Goal: Find specific page/section: Find specific page/section

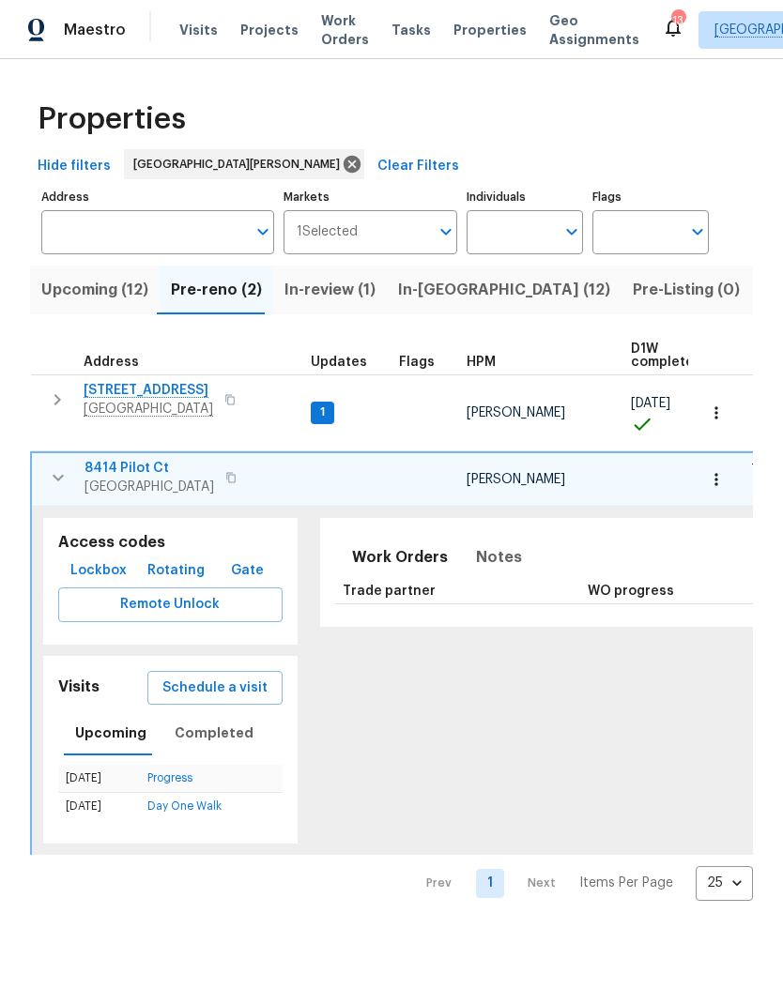
click at [447, 286] on span "In-[GEOGRAPHIC_DATA] (12)" at bounding box center [504, 290] width 212 height 26
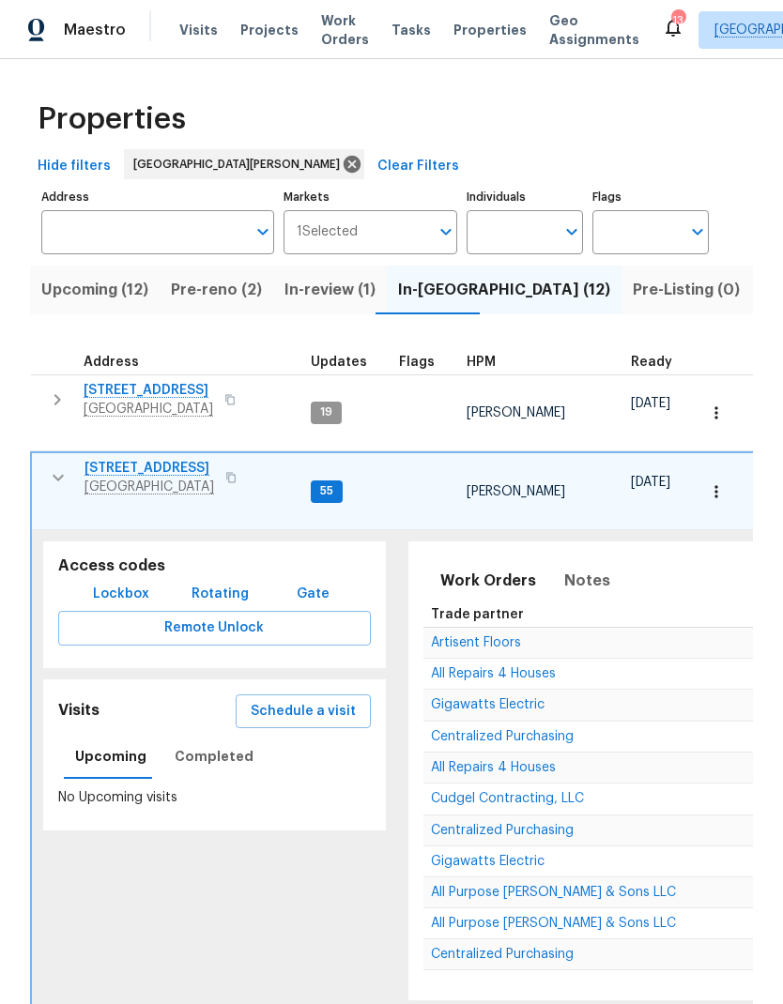
click at [51, 466] on icon "button" at bounding box center [58, 477] width 23 height 23
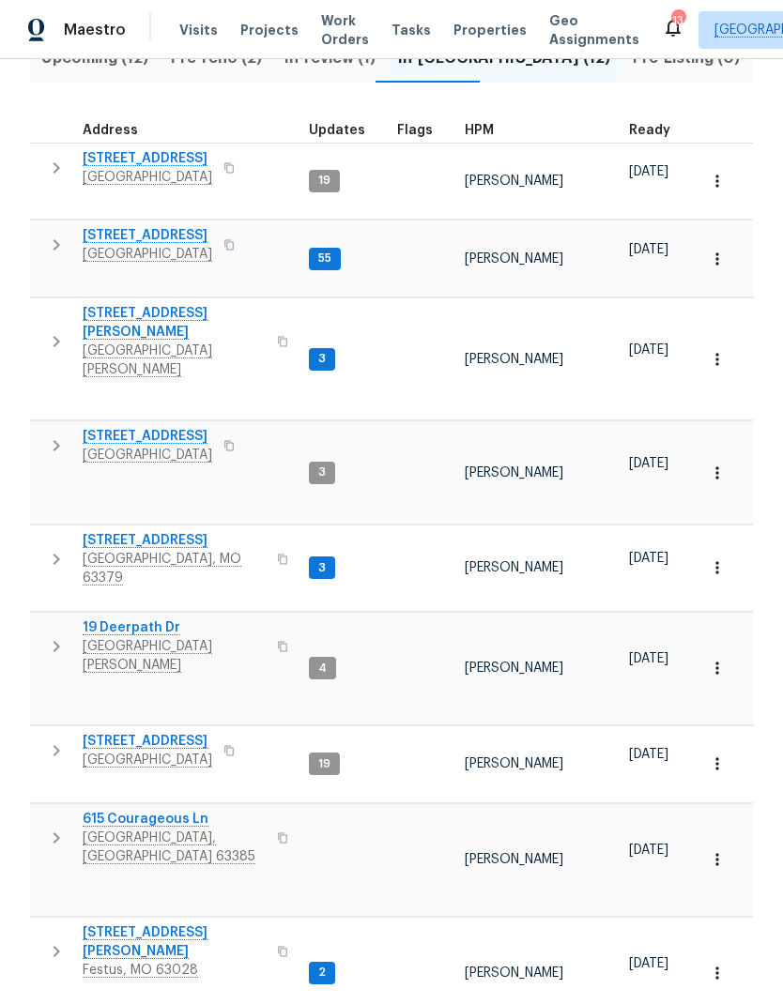
scroll to position [231, 0]
click at [129, 733] on span "[STREET_ADDRESS]" at bounding box center [147, 742] width 129 height 19
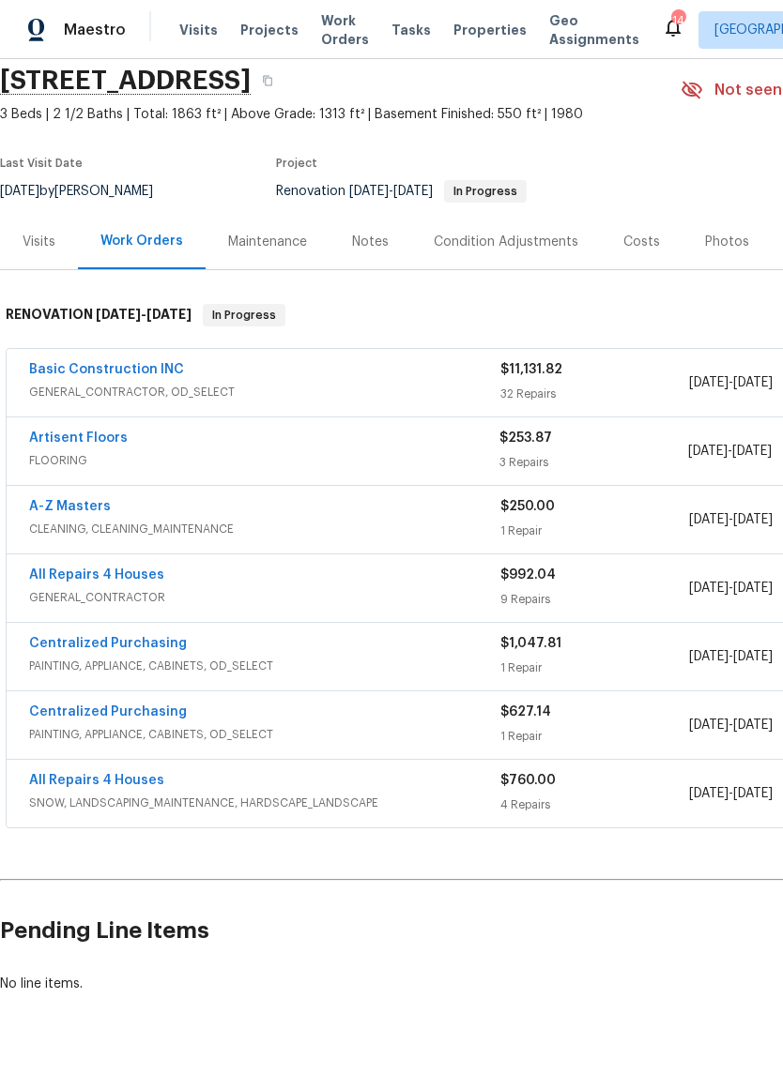
scroll to position [70, 0]
click at [65, 507] on link "A-Z Masters" at bounding box center [70, 506] width 82 height 13
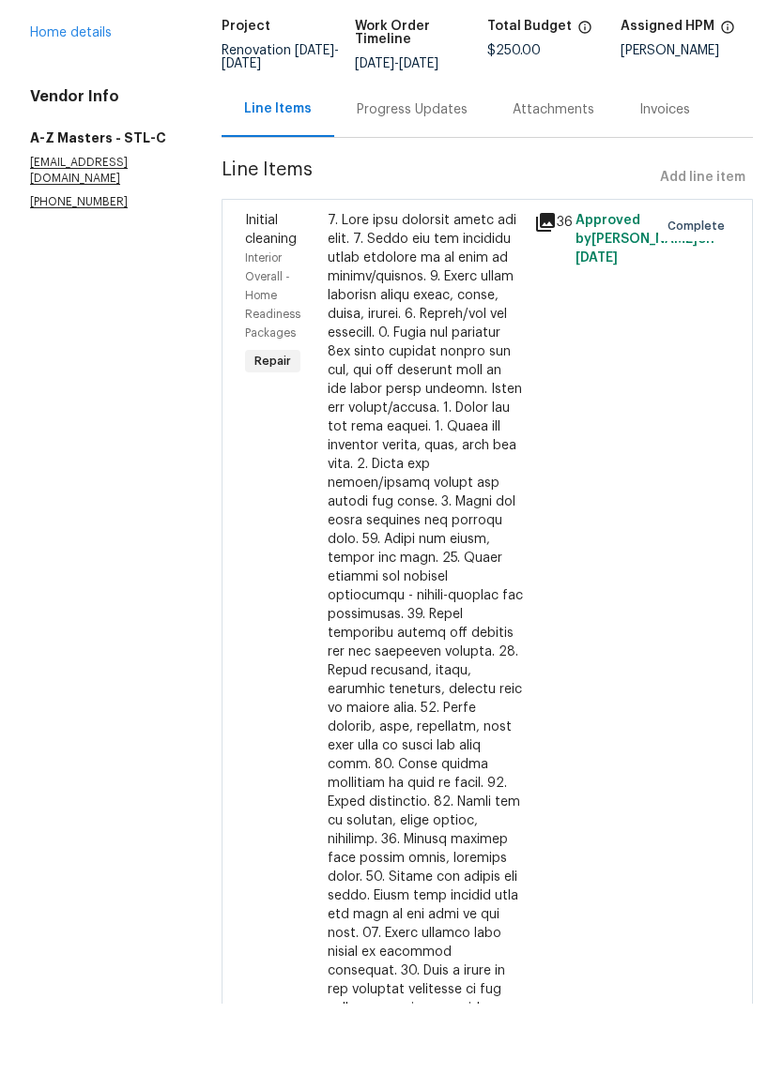
scroll to position [46, 0]
click at [425, 510] on div at bounding box center [424, 731] width 195 height 901
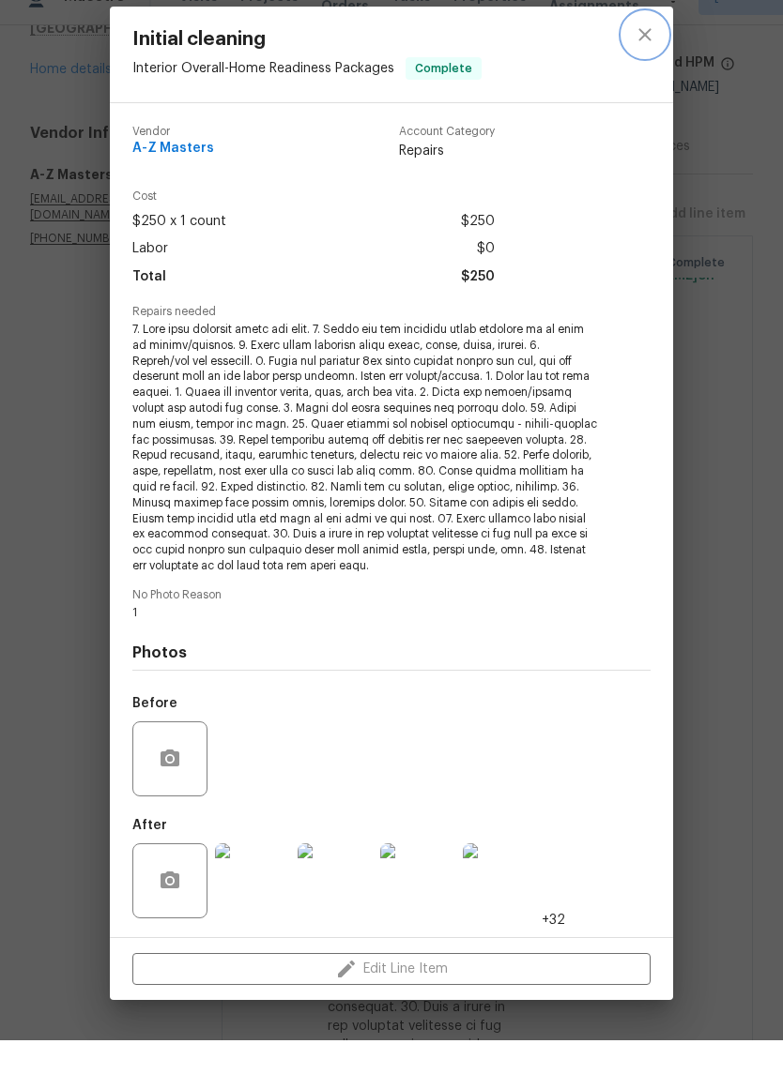
click at [646, 57] on icon "close" at bounding box center [644, 68] width 23 height 23
